Goal: Navigation & Orientation: Understand site structure

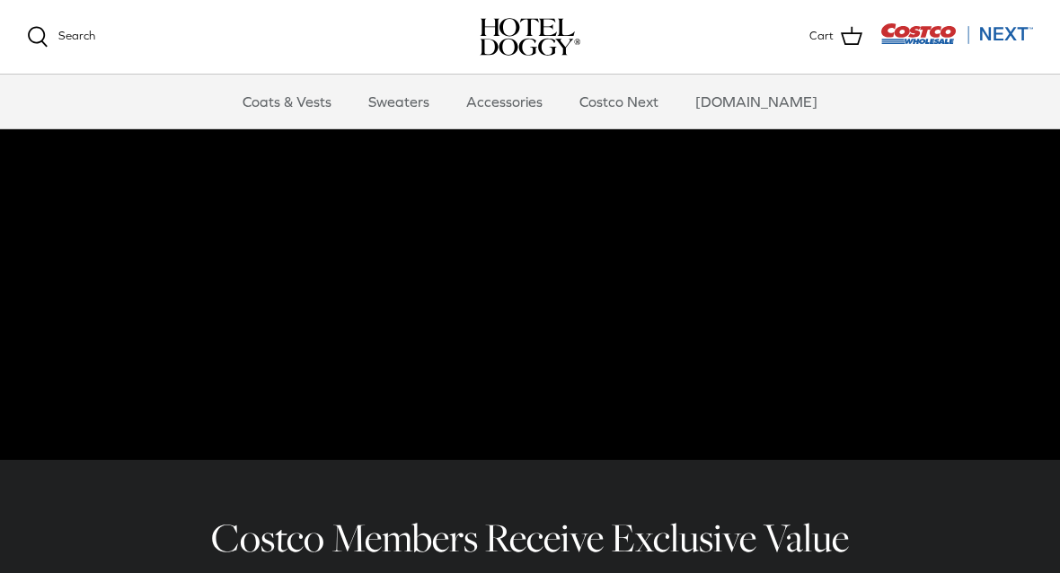
scroll to position [208, 0]
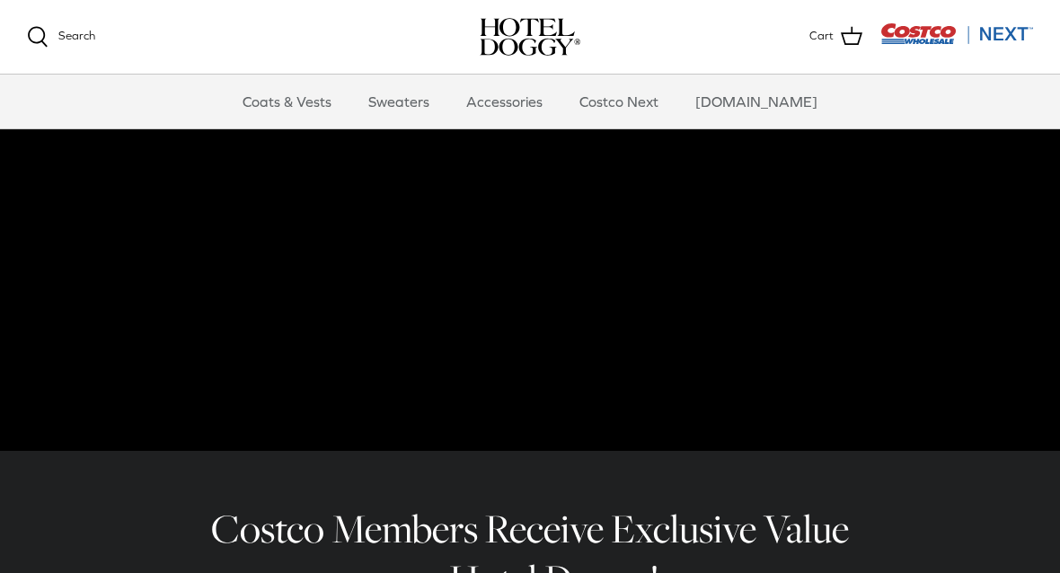
click at [305, 96] on link "Coats & Vests" at bounding box center [286, 102] width 121 height 54
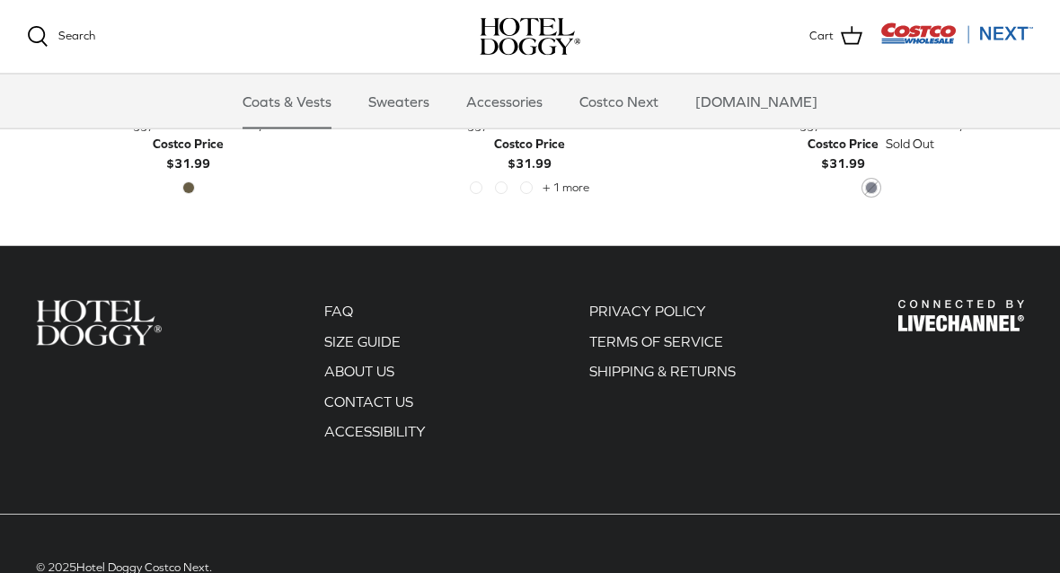
scroll to position [3503, 0]
click at [416, 106] on link "Sweaters" at bounding box center [398, 102] width 93 height 54
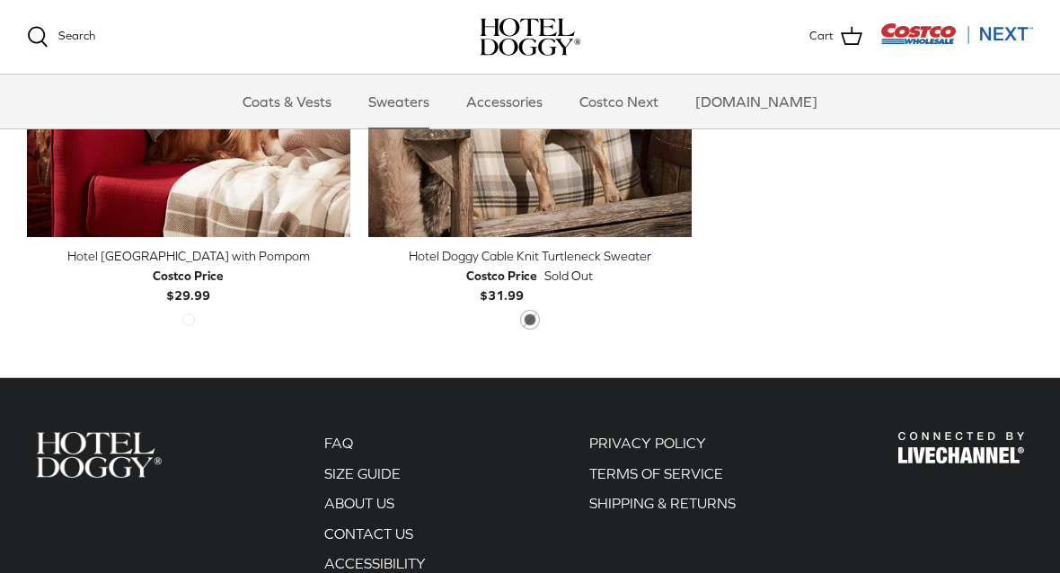
scroll to position [897, 0]
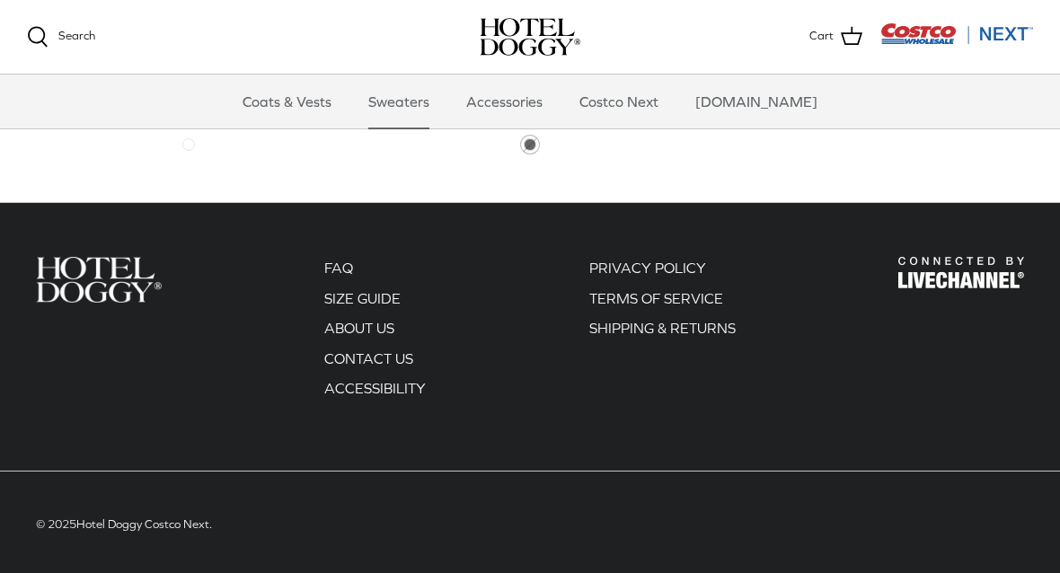
click at [529, 88] on link "Accessories" at bounding box center [504, 102] width 109 height 54
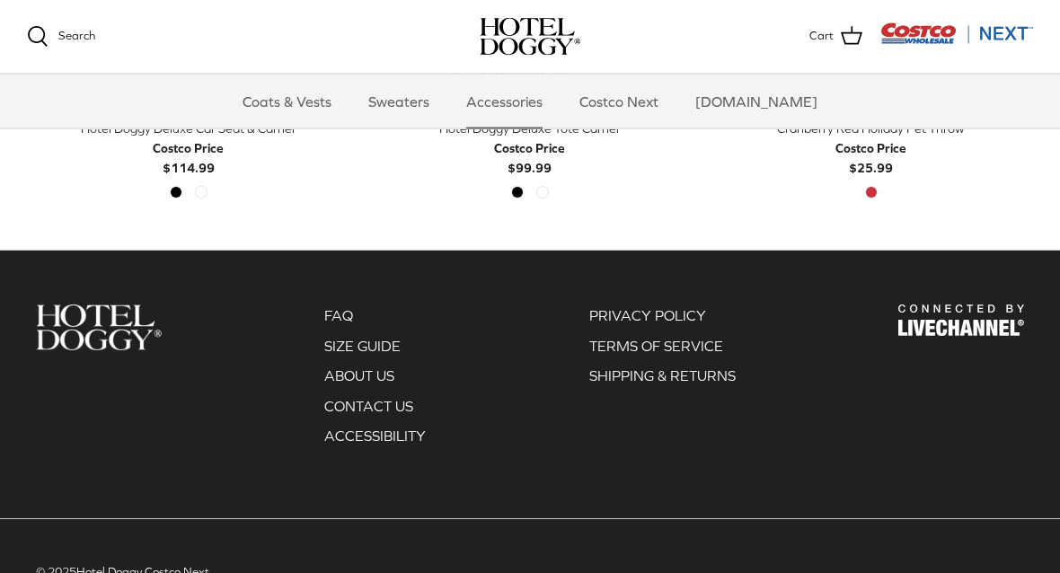
scroll to position [768, 0]
